Goal: Find specific page/section

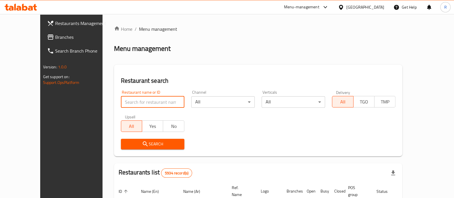
click at [144, 102] on input "search" at bounding box center [153, 101] width 64 height 11
type input "buqsha"
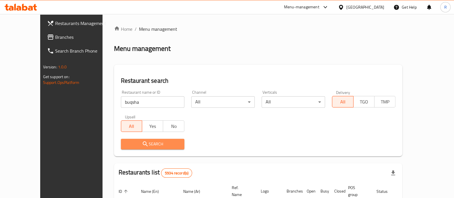
click at [135, 141] on span "Search" at bounding box center [153, 144] width 54 height 7
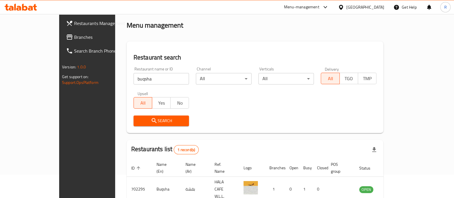
scroll to position [47, 0]
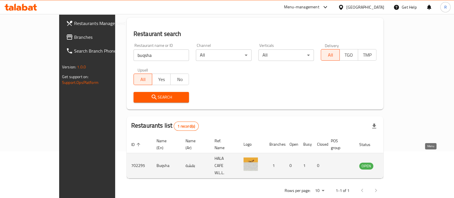
click at [397, 162] on icon "enhanced table" at bounding box center [393, 165] width 7 height 7
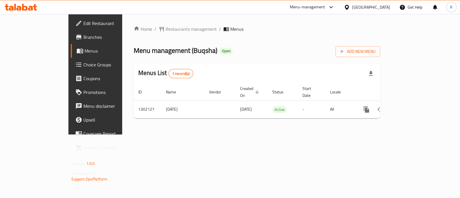
click at [335, 6] on icon at bounding box center [331, 7] width 7 height 7
click at [297, 35] on div "Agent Campaigns Center" at bounding box center [299, 38] width 43 height 6
